Goal: Information Seeking & Learning: Learn about a topic

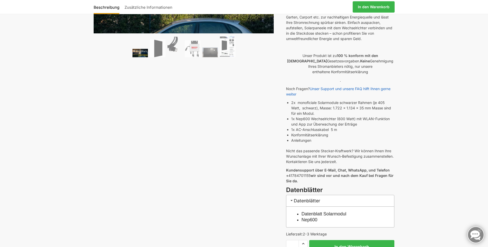
scroll to position [129, 0]
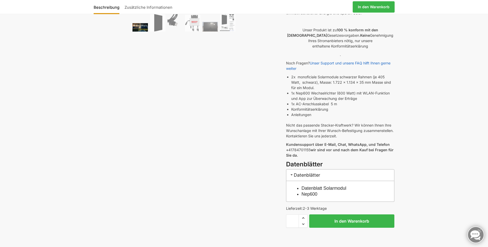
click at [331, 186] on link "Datenblatt Solarmodul" at bounding box center [323, 188] width 45 height 5
click at [315, 192] on link "Nep600" at bounding box center [309, 194] width 16 height 5
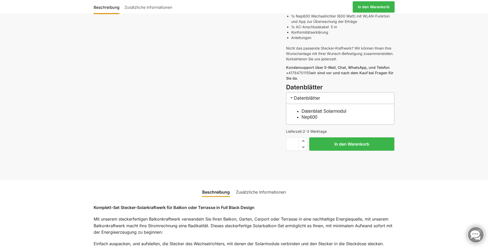
scroll to position [309, 0]
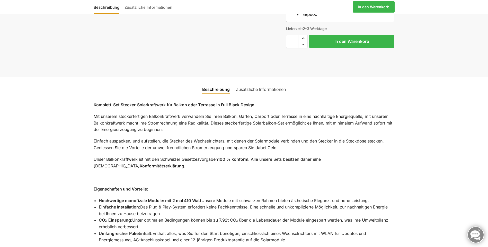
click at [260, 84] on link "Zusätzliche Informationen" at bounding box center [261, 89] width 56 height 12
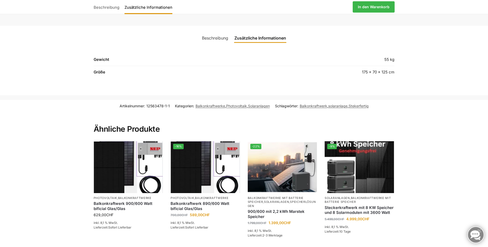
scroll to position [257, 0]
